Goal: Task Accomplishment & Management: Use online tool/utility

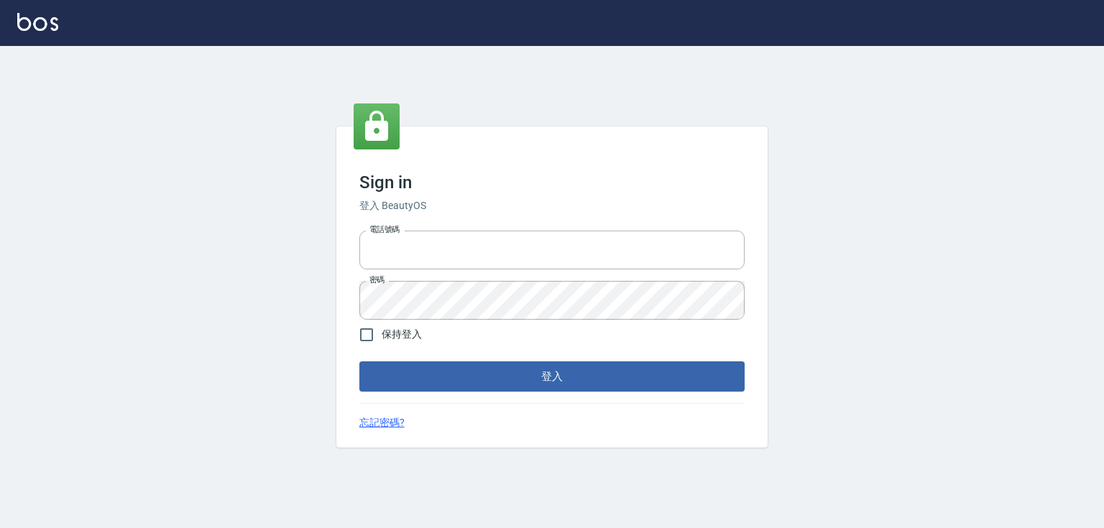
type input "0979268866"
drag, startPoint x: 559, startPoint y: 350, endPoint x: 561, endPoint y: 367, distance: 16.7
click at [559, 351] on form "電話號碼 [PHONE_NUMBER] 電話號碼 密碼 密碼 保持登入 登入" at bounding box center [551, 308] width 385 height 167
click at [564, 371] on button "登入" at bounding box center [551, 377] width 385 height 30
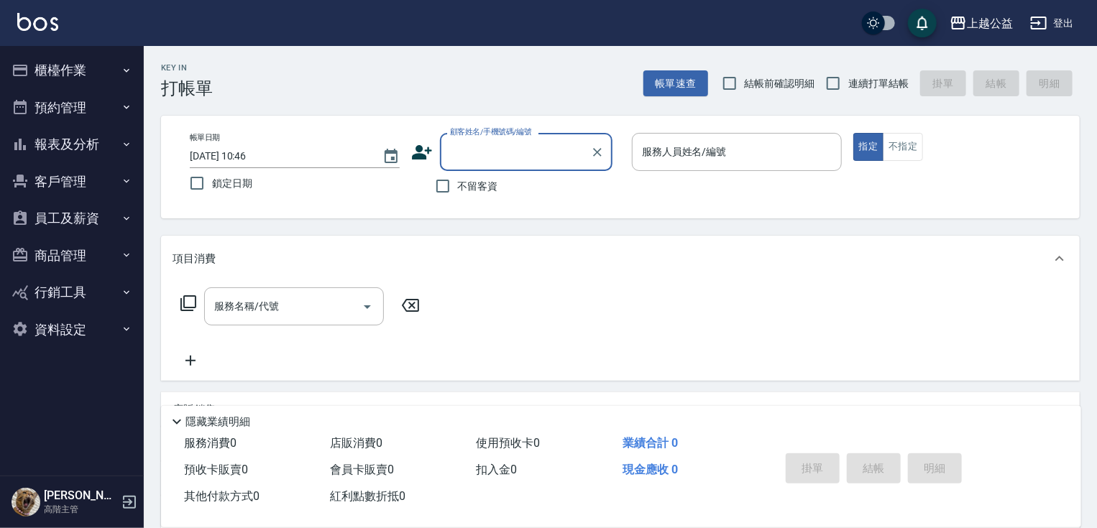
click at [42, 82] on button "櫃檯作業" at bounding box center [72, 70] width 132 height 37
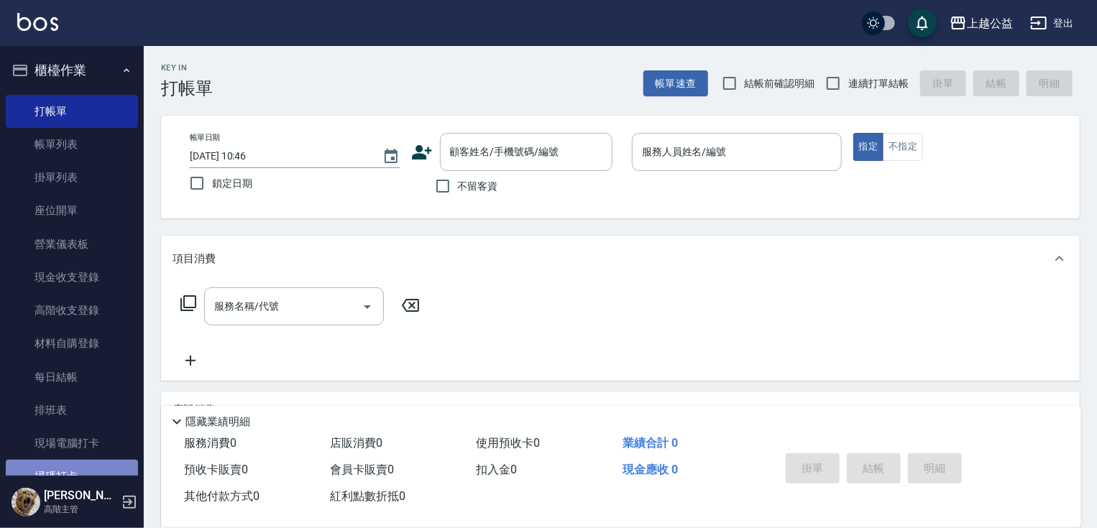
click at [93, 469] on link "掃碼打卡" at bounding box center [72, 476] width 132 height 33
